Goal: Information Seeking & Learning: Learn about a topic

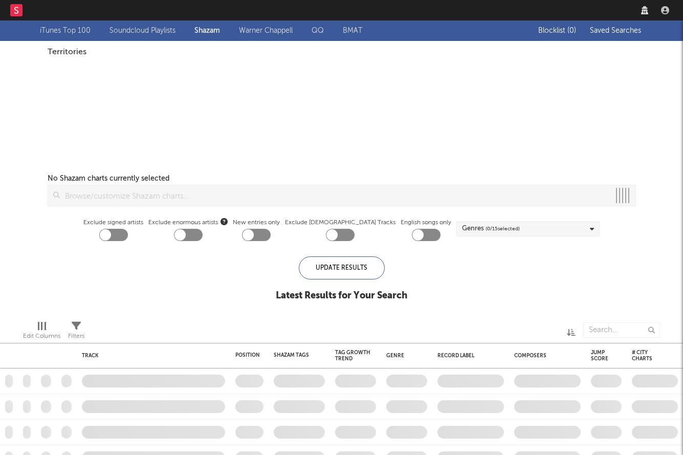
click at [70, 15] on link "Dashboard" at bounding box center [57, 10] width 49 height 20
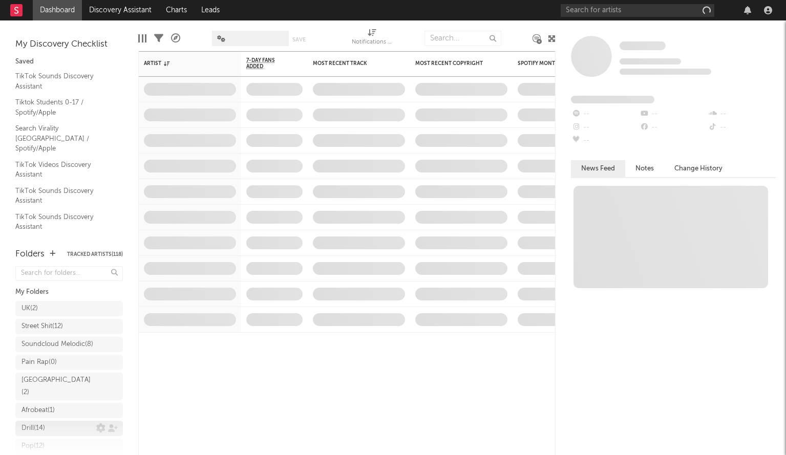
scroll to position [188, 0]
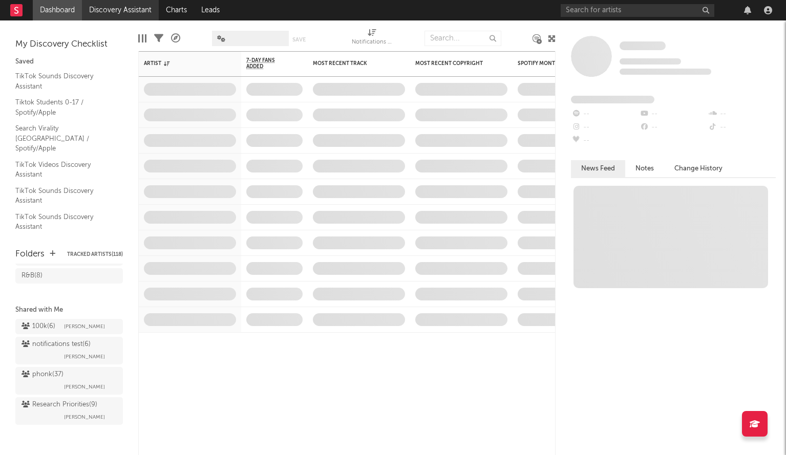
click at [134, 8] on link "Discovery Assistant" at bounding box center [120, 10] width 77 height 20
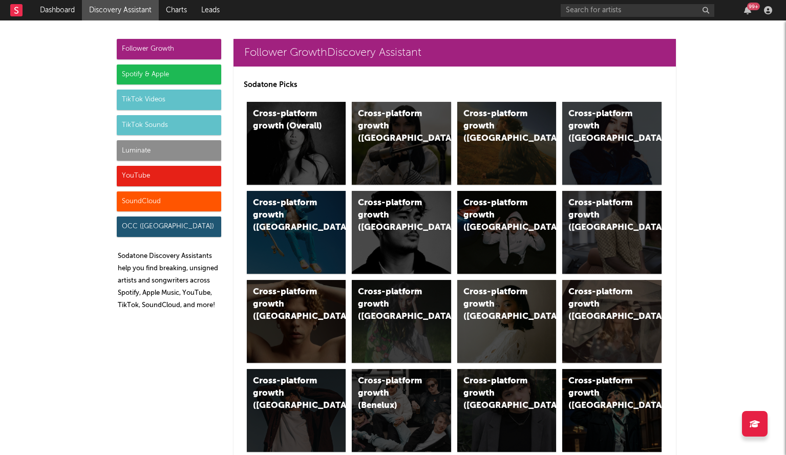
click at [190, 154] on div "Luminate" at bounding box center [169, 150] width 104 height 20
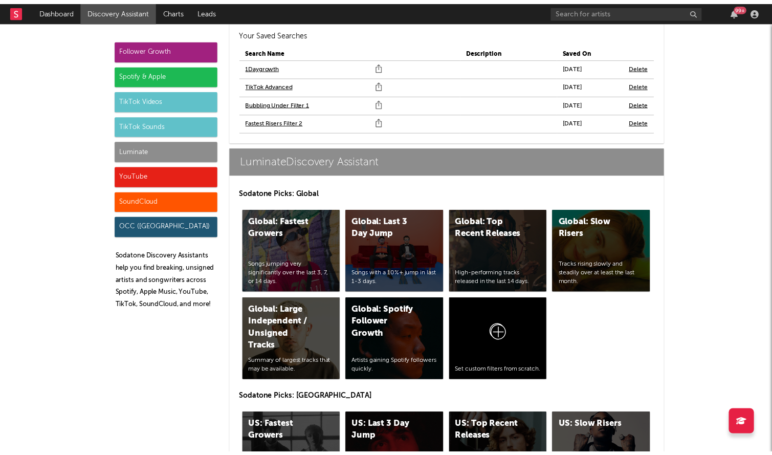
scroll to position [4669, 0]
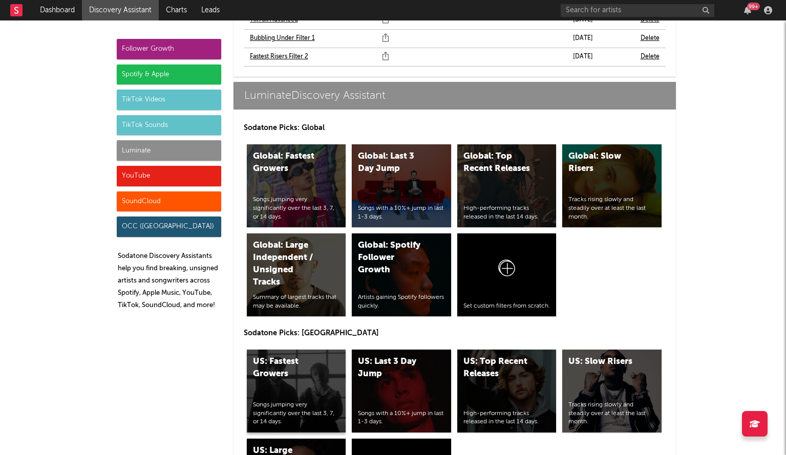
click at [286, 359] on div "US: Fastest Growers Songs jumping very significantly over the last 3, 7, or 14 …" at bounding box center [296, 391] width 99 height 83
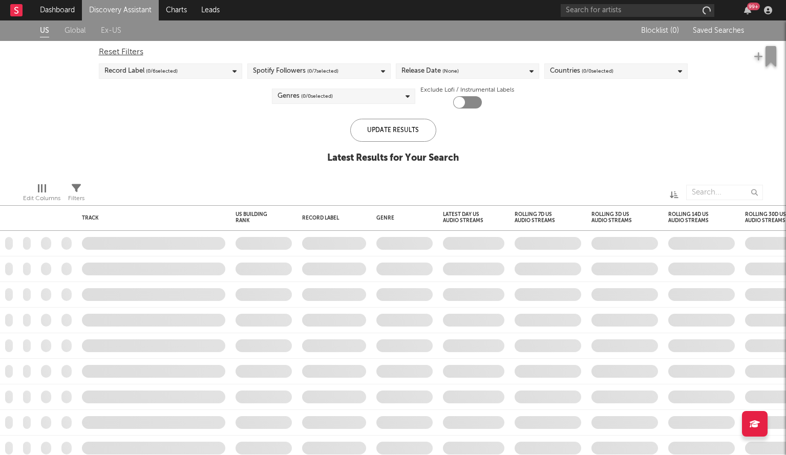
checkbox input "true"
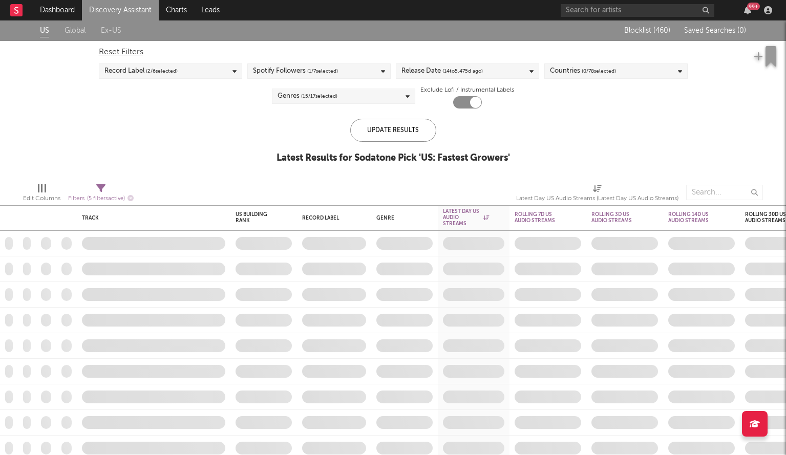
click at [499, 66] on div "Release Date ( 14 to [DATE])" at bounding box center [467, 70] width 143 height 15
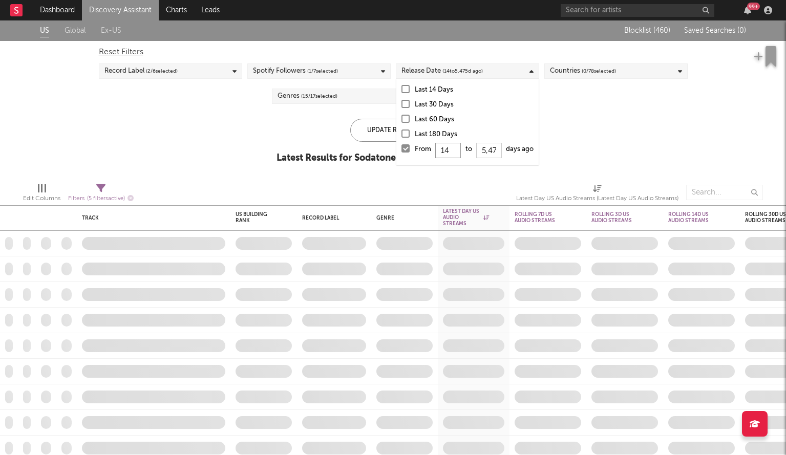
click at [454, 153] on input "14" at bounding box center [448, 150] width 26 height 15
type input "1"
type input "0"
click at [380, 122] on div "Update Results" at bounding box center [393, 130] width 86 height 23
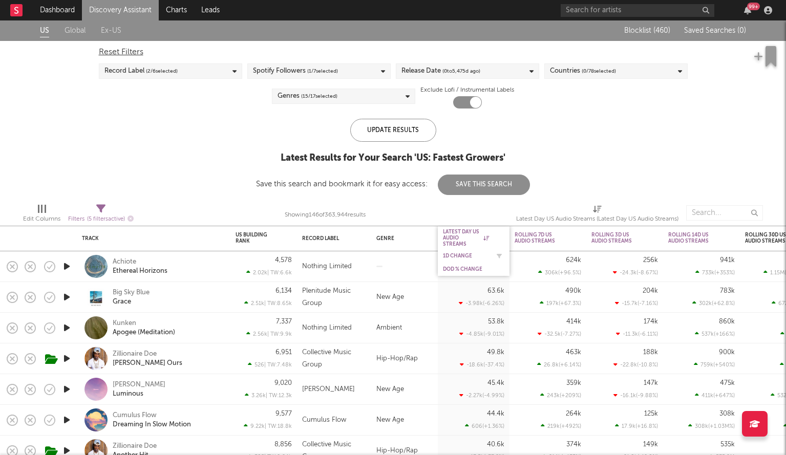
click at [463, 257] on div "1D Change" at bounding box center [466, 256] width 46 height 6
